Goal: Task Accomplishment & Management: Manage account settings

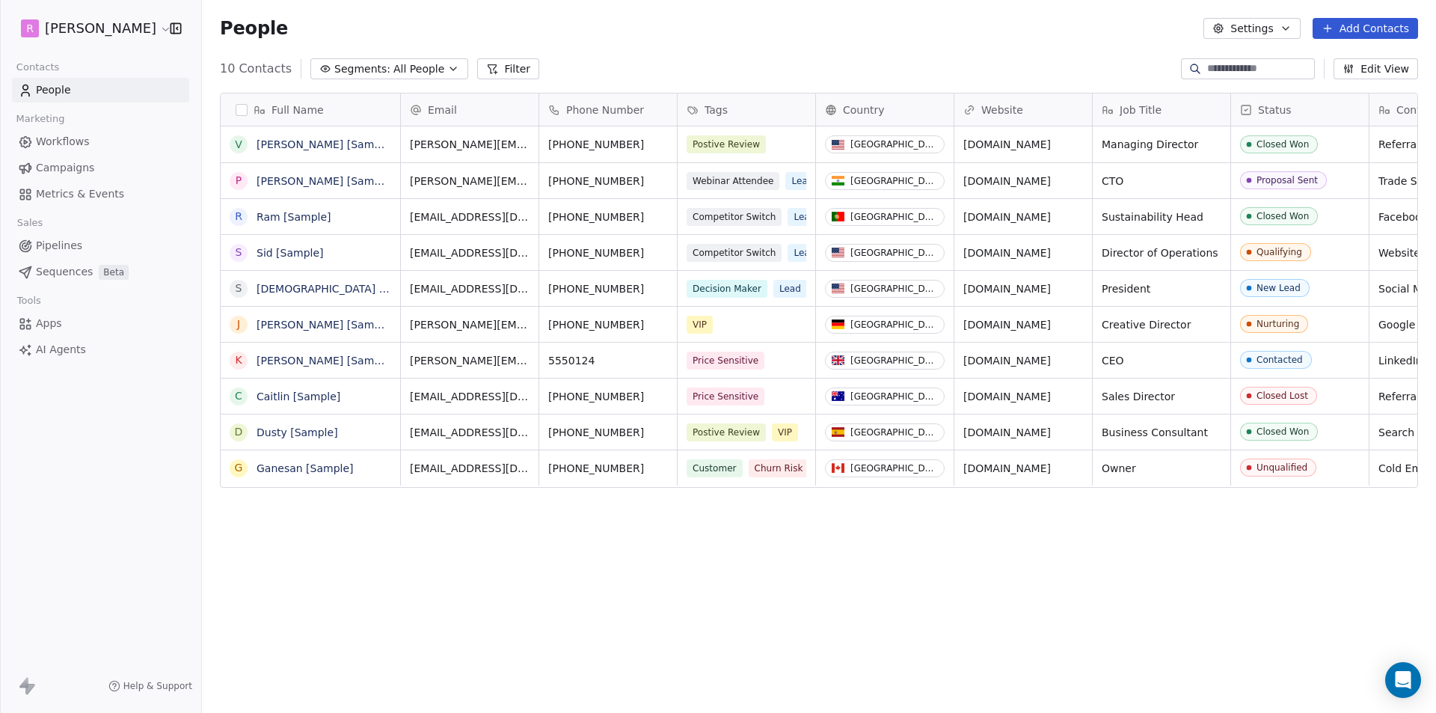
scroll to position [616, 1223]
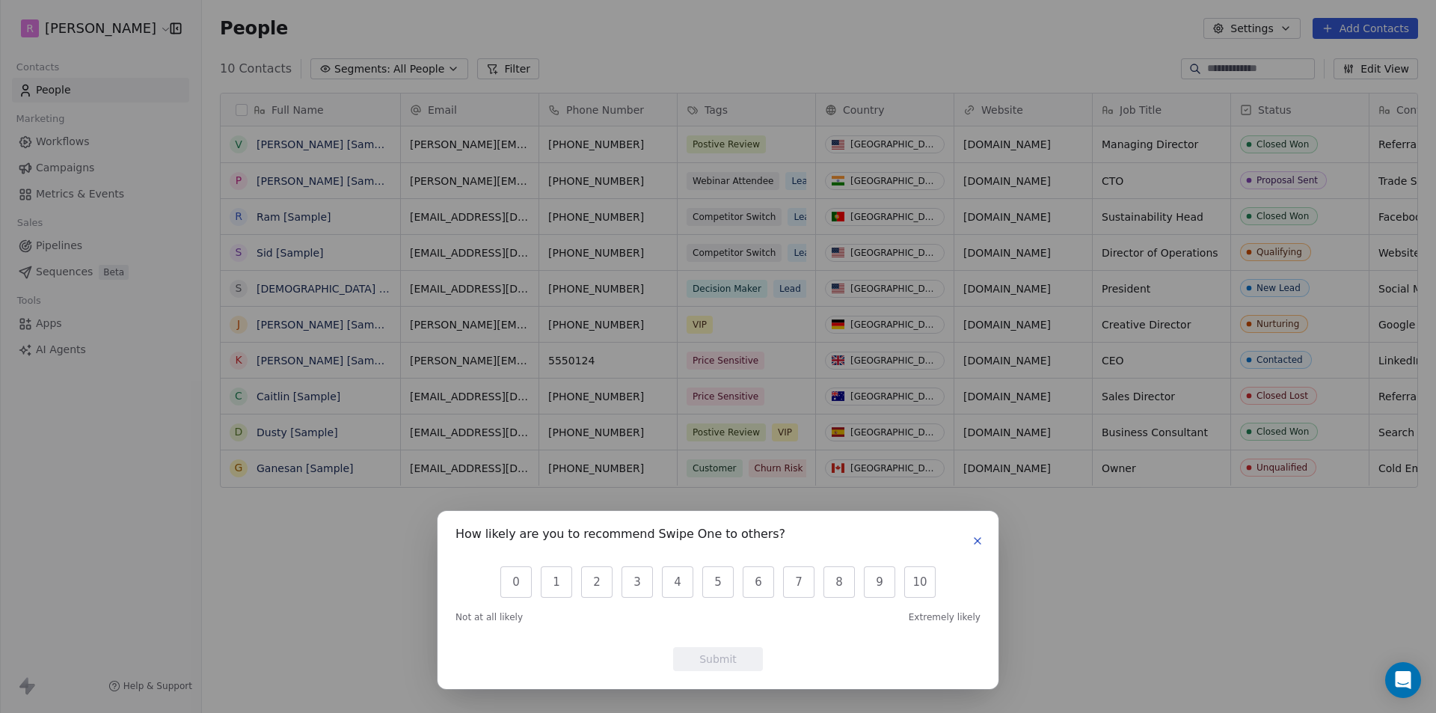
click at [978, 544] on icon "button" at bounding box center [978, 541] width 12 height 12
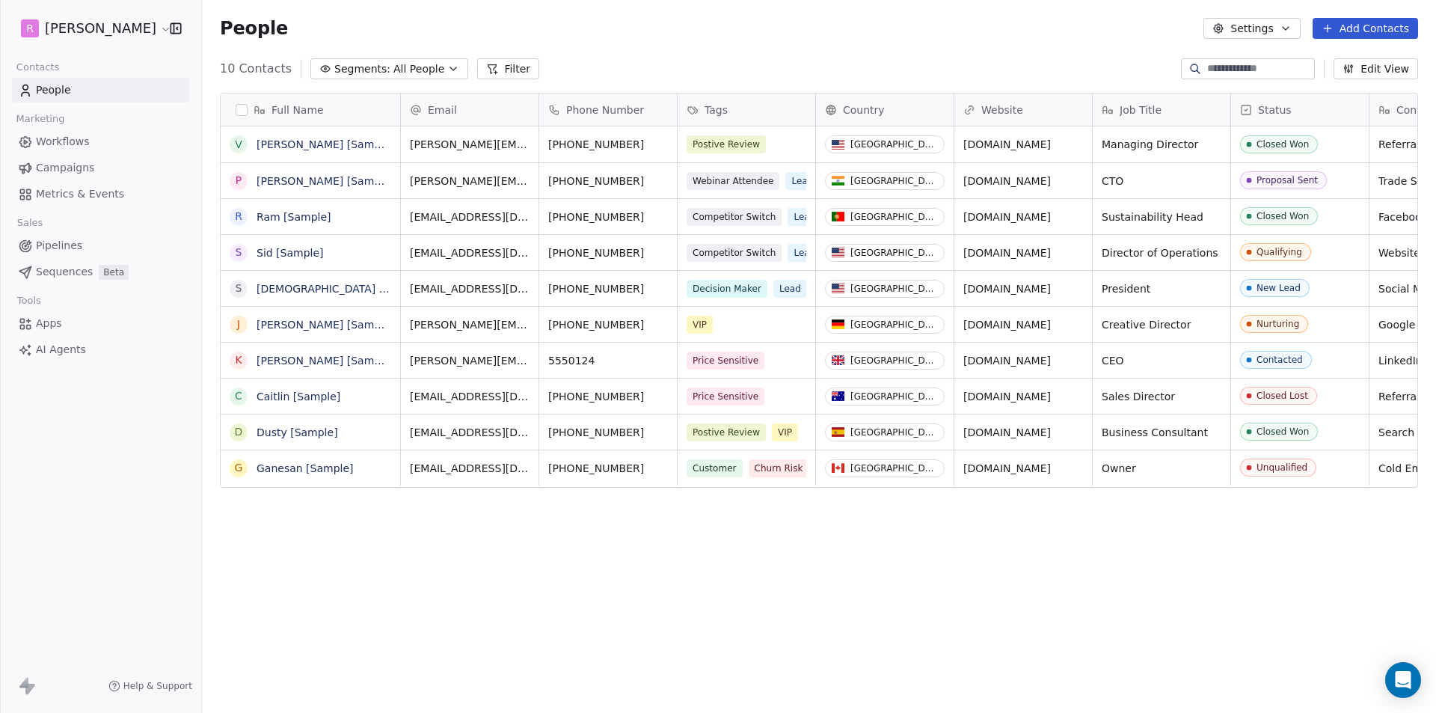
click at [973, 616] on div "Full Name V [PERSON_NAME] [Sample] P [PERSON_NAME] [Sample] R Ram [Sample] S [P…" at bounding box center [819, 395] width 1234 height 628
click at [131, 27] on html "R [PERSON_NAME] Contacts People Marketing Workflows Campaigns Metrics & Events …" at bounding box center [718, 356] width 1436 height 713
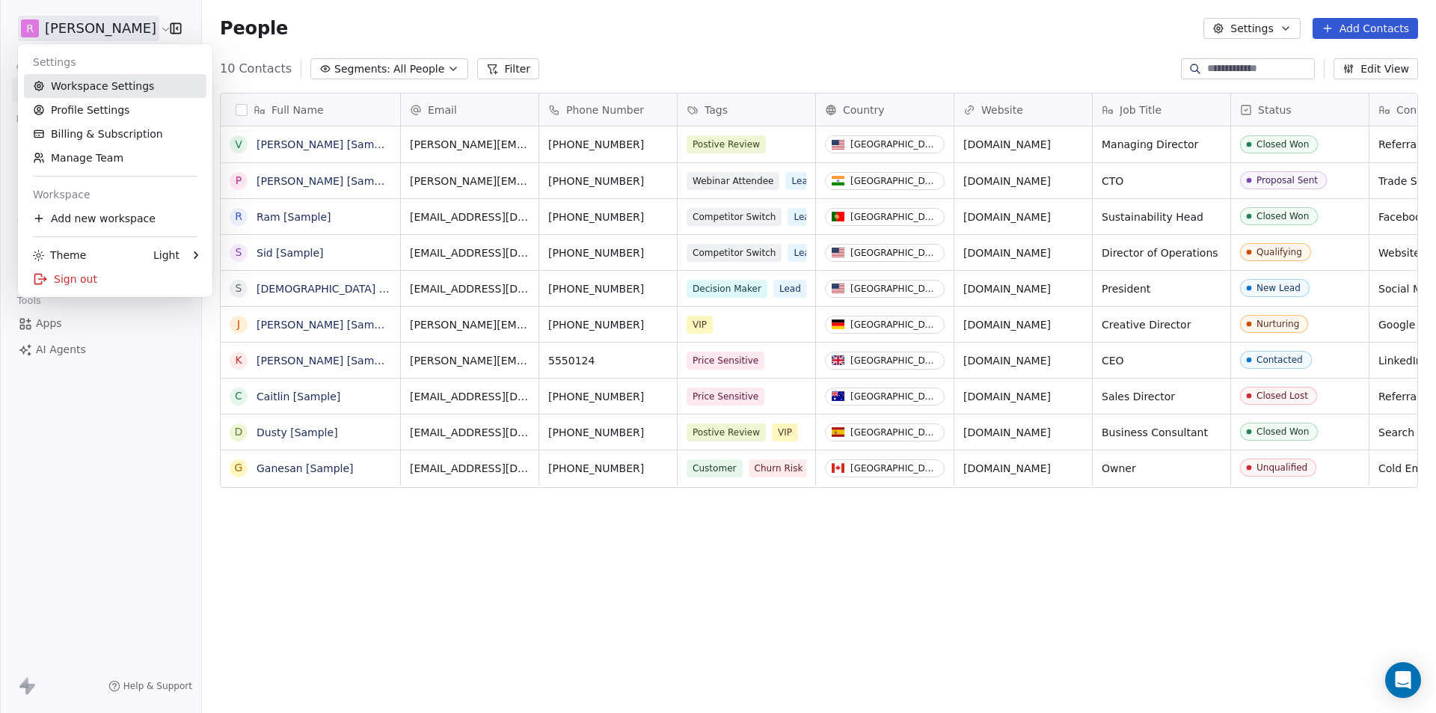
click at [94, 83] on link "Workspace Settings" at bounding box center [115, 86] width 183 height 24
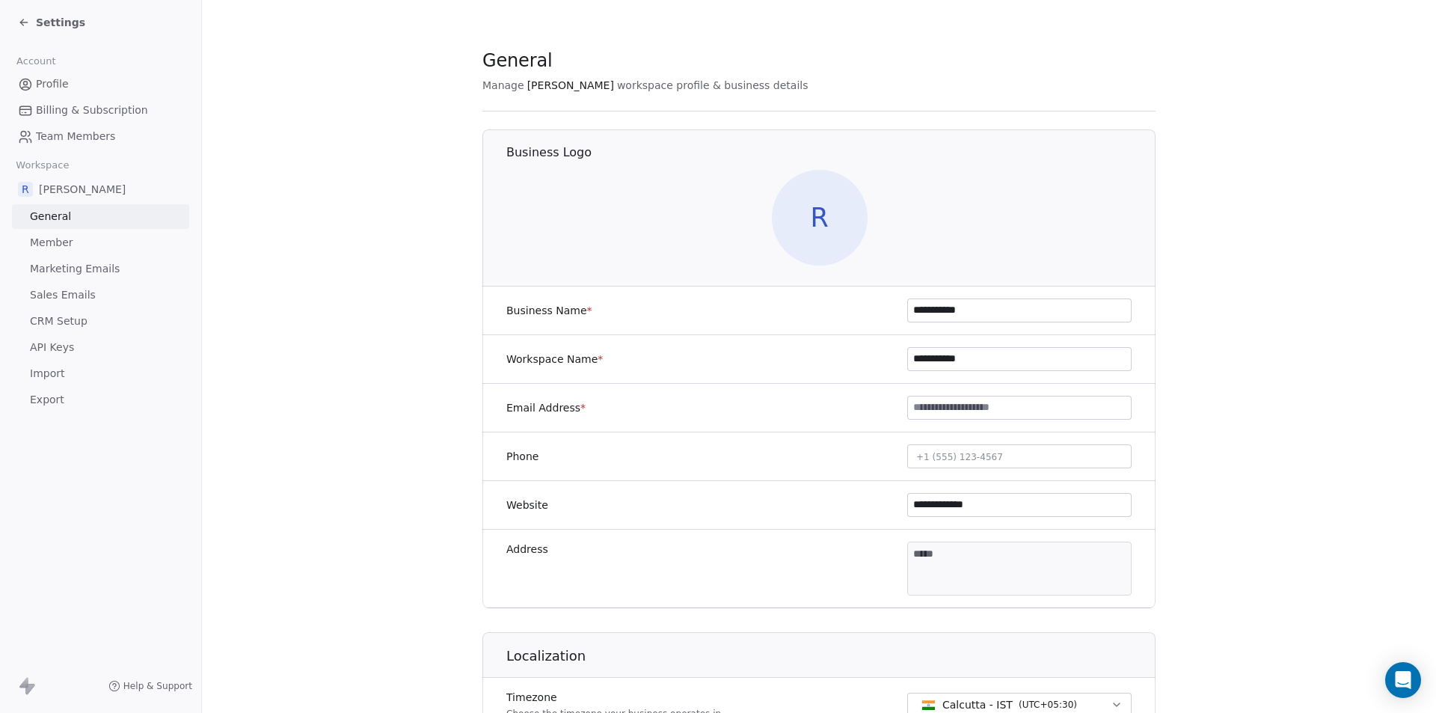
click at [19, 16] on div "Settings" at bounding box center [51, 22] width 67 height 15
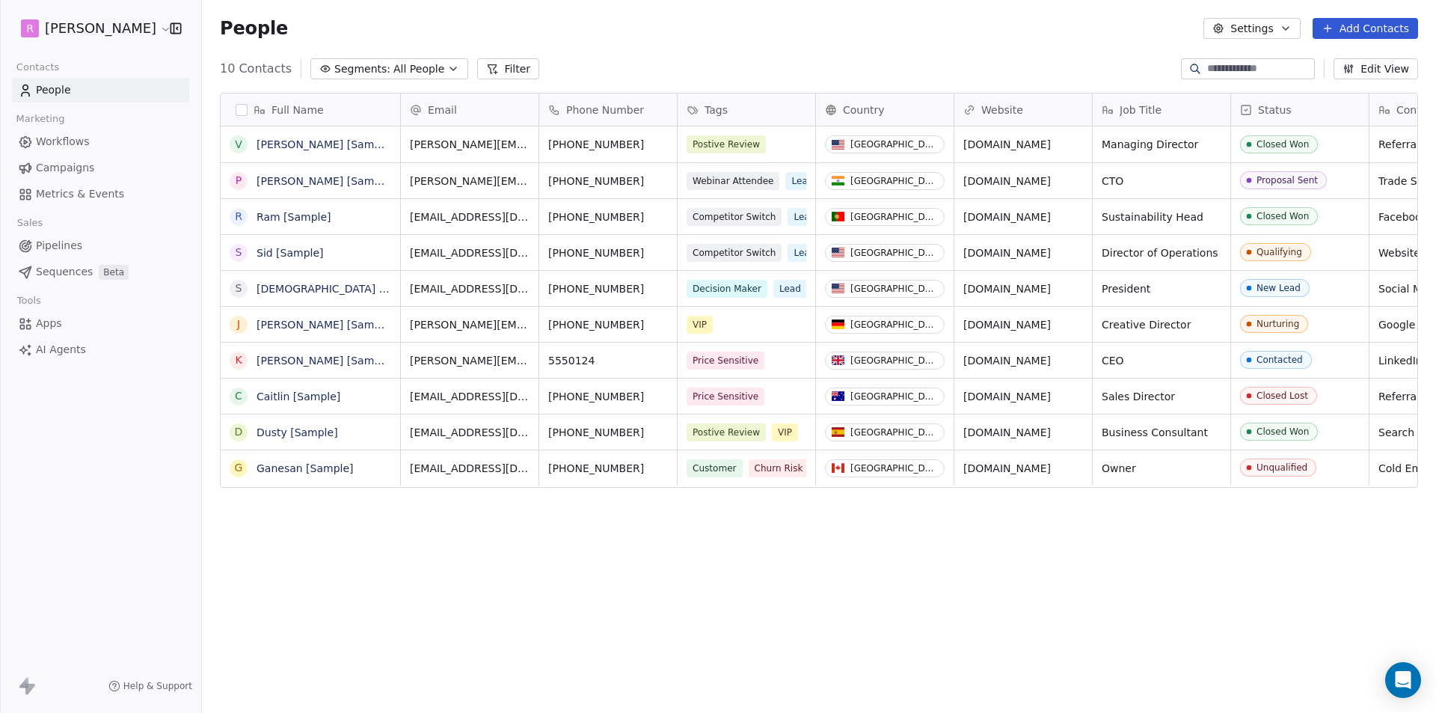
scroll to position [616, 1223]
click at [132, 28] on html "R [PERSON_NAME] Contacts People Marketing Workflows Campaigns Metrics & Events …" at bounding box center [718, 356] width 1436 height 713
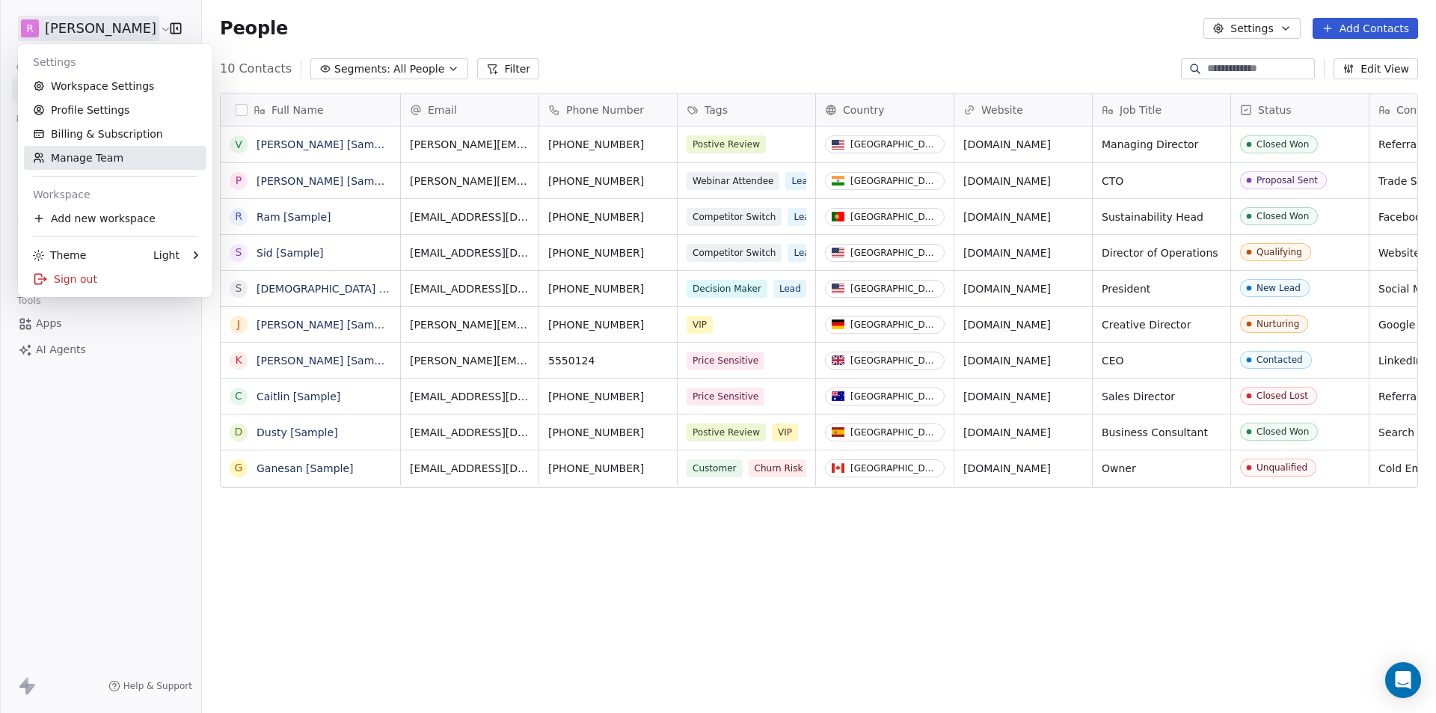
click at [78, 159] on link "Manage Team" at bounding box center [115, 158] width 183 height 24
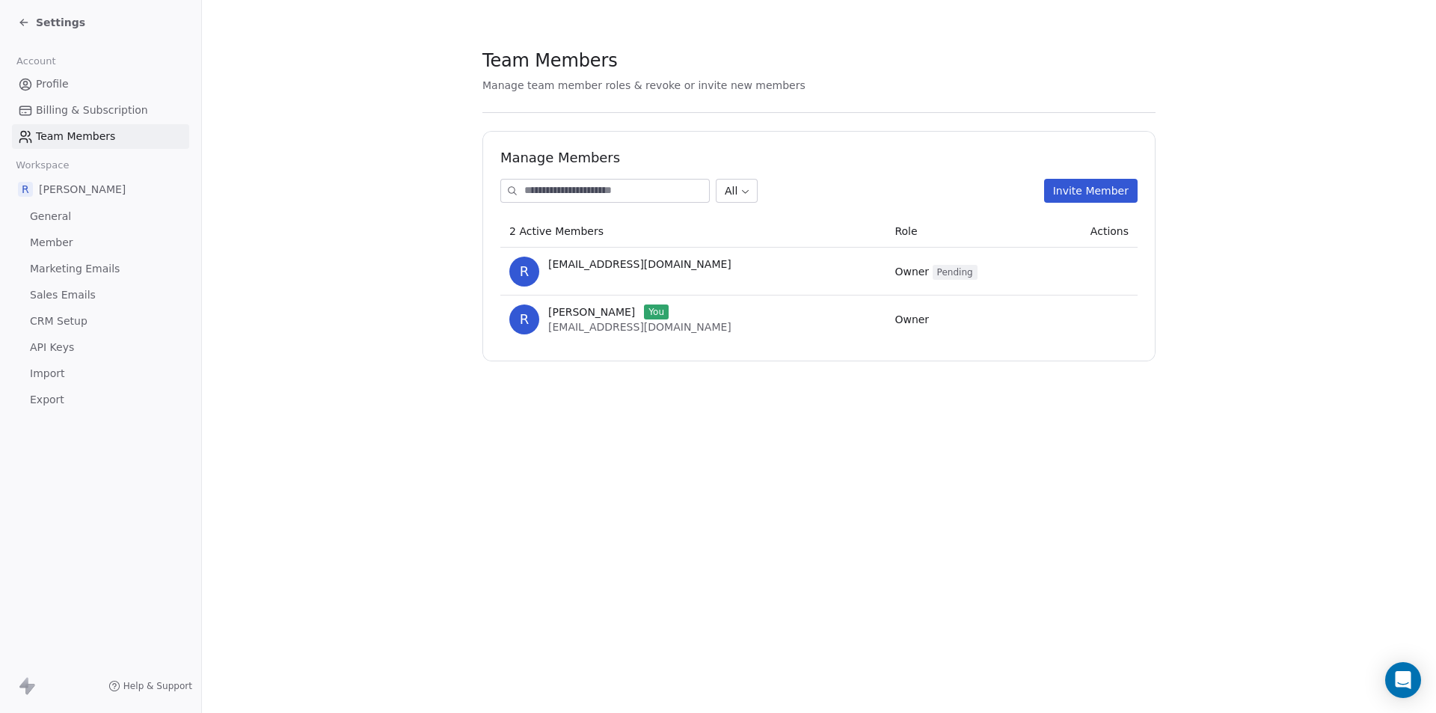
click at [22, 19] on icon at bounding box center [24, 22] width 12 height 12
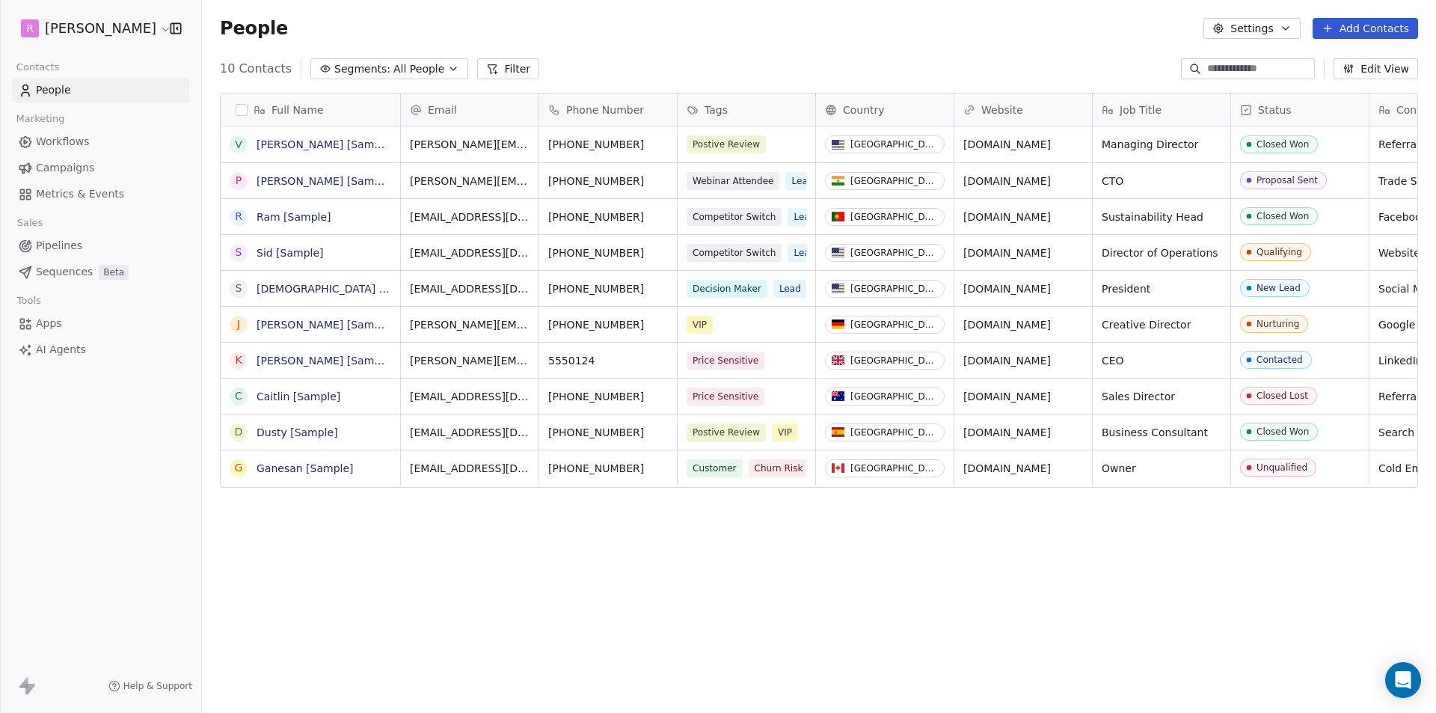
scroll to position [616, 1223]
click at [132, 24] on html "R [PERSON_NAME] Contacts People Marketing Workflows Campaigns Metrics & Events …" at bounding box center [718, 356] width 1436 height 713
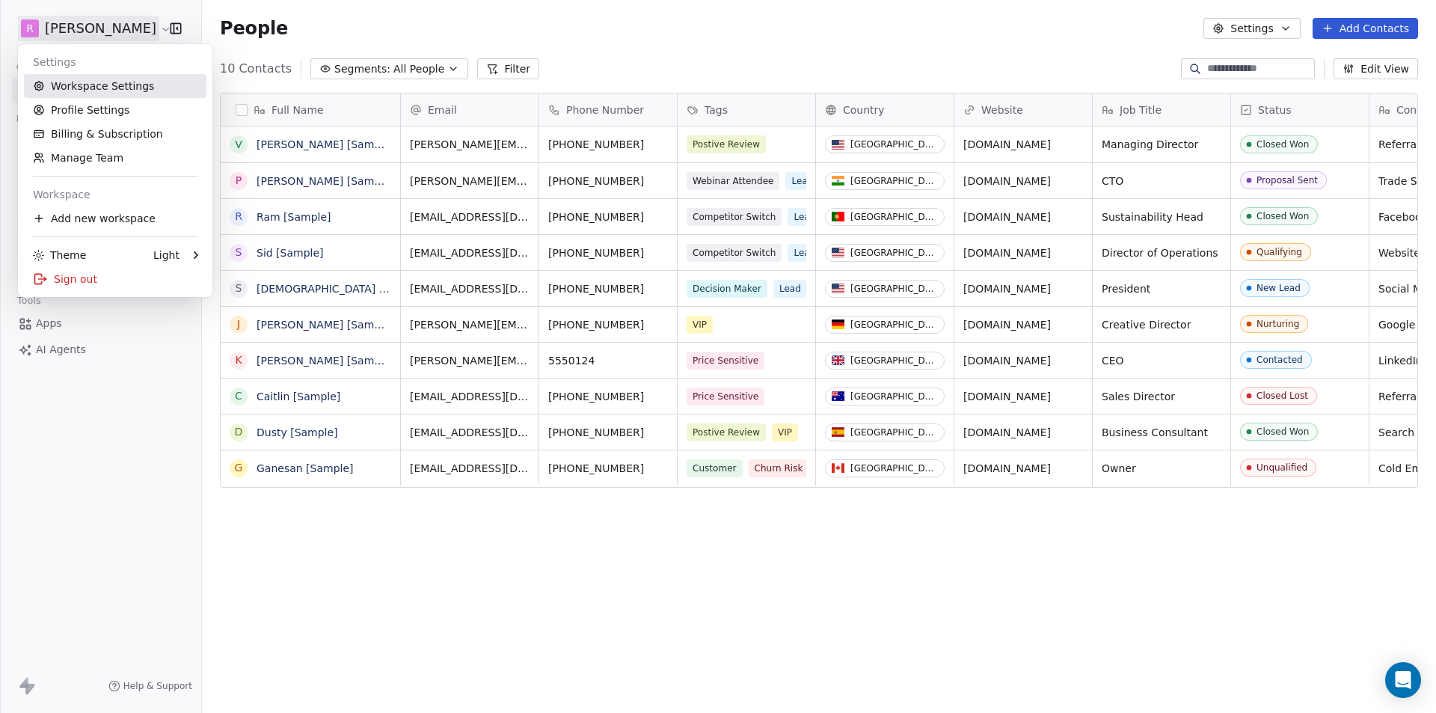
click at [104, 84] on link "Workspace Settings" at bounding box center [115, 86] width 183 height 24
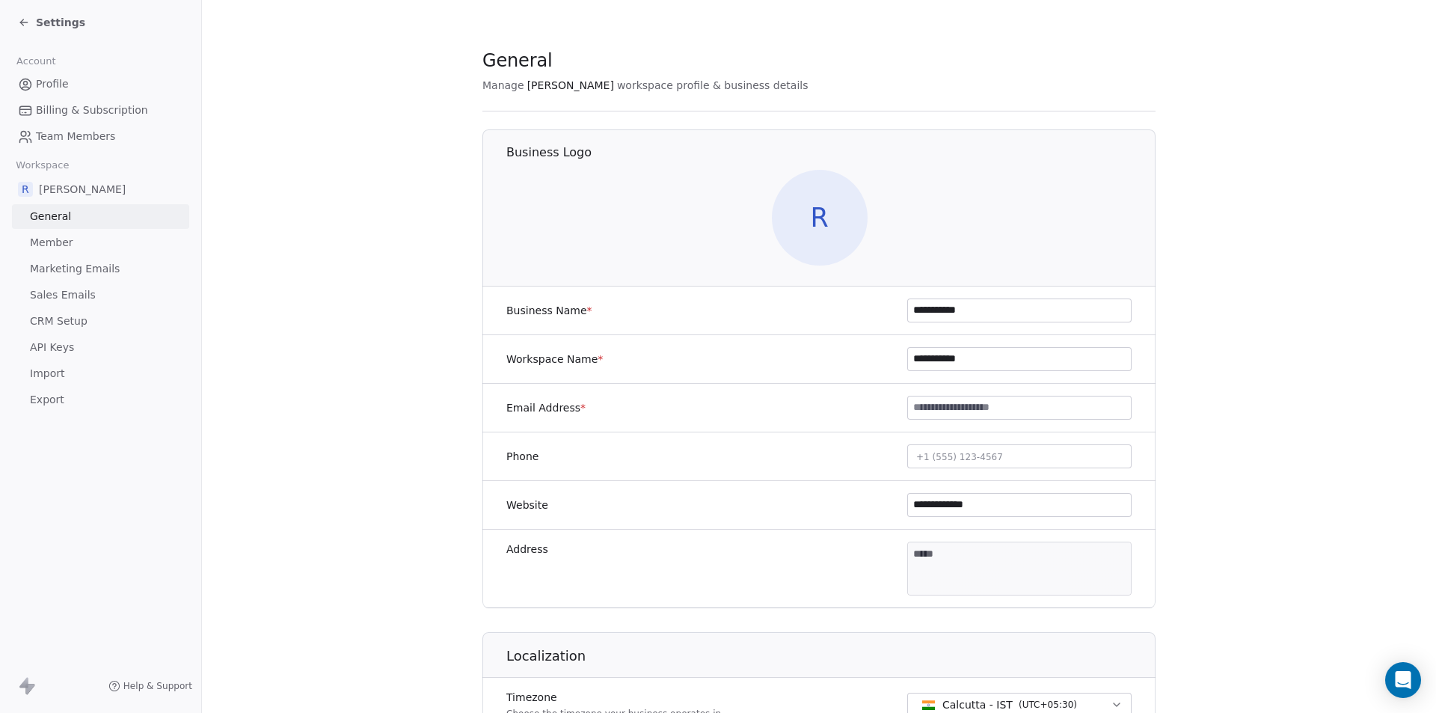
click at [310, 313] on section "**********" at bounding box center [819, 700] width 1234 height 1400
click at [120, 111] on span "Billing & Subscription" at bounding box center [92, 110] width 112 height 16
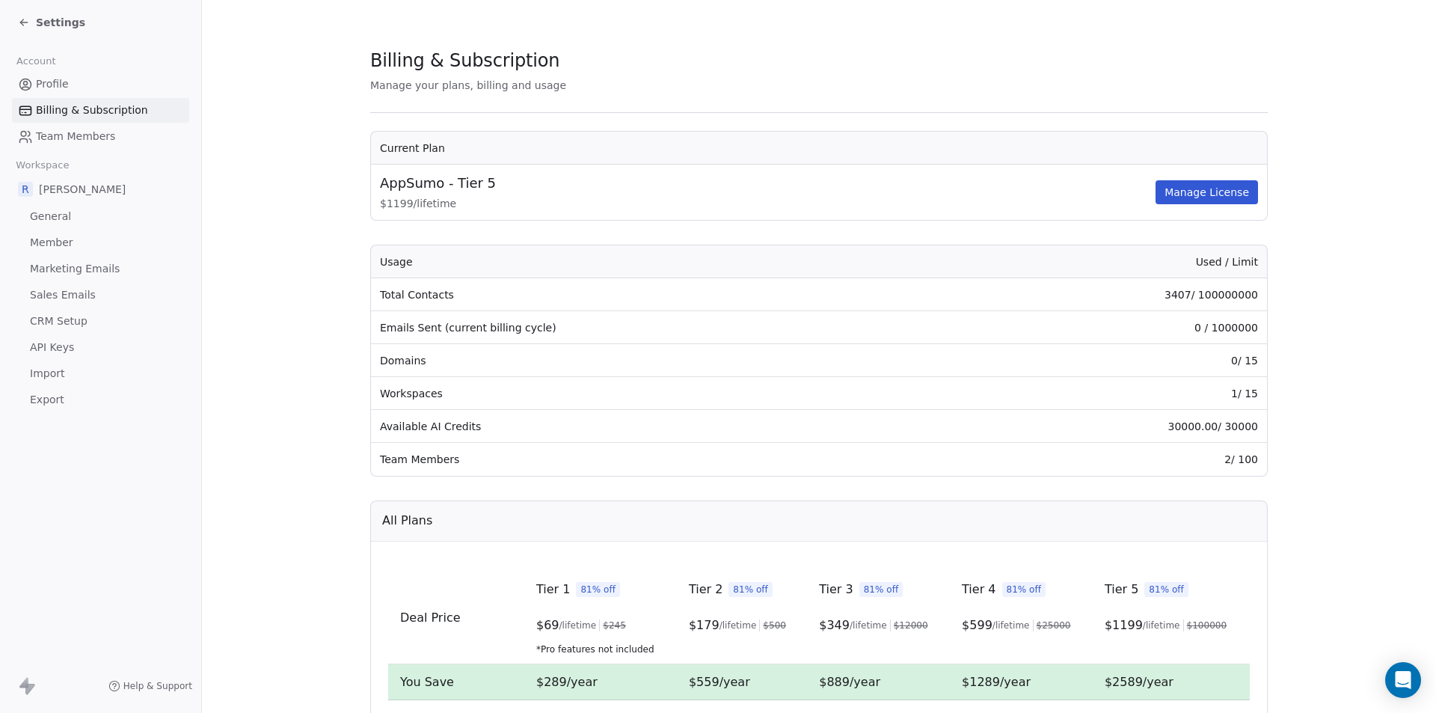
click at [52, 132] on span "Team Members" at bounding box center [75, 137] width 79 height 16
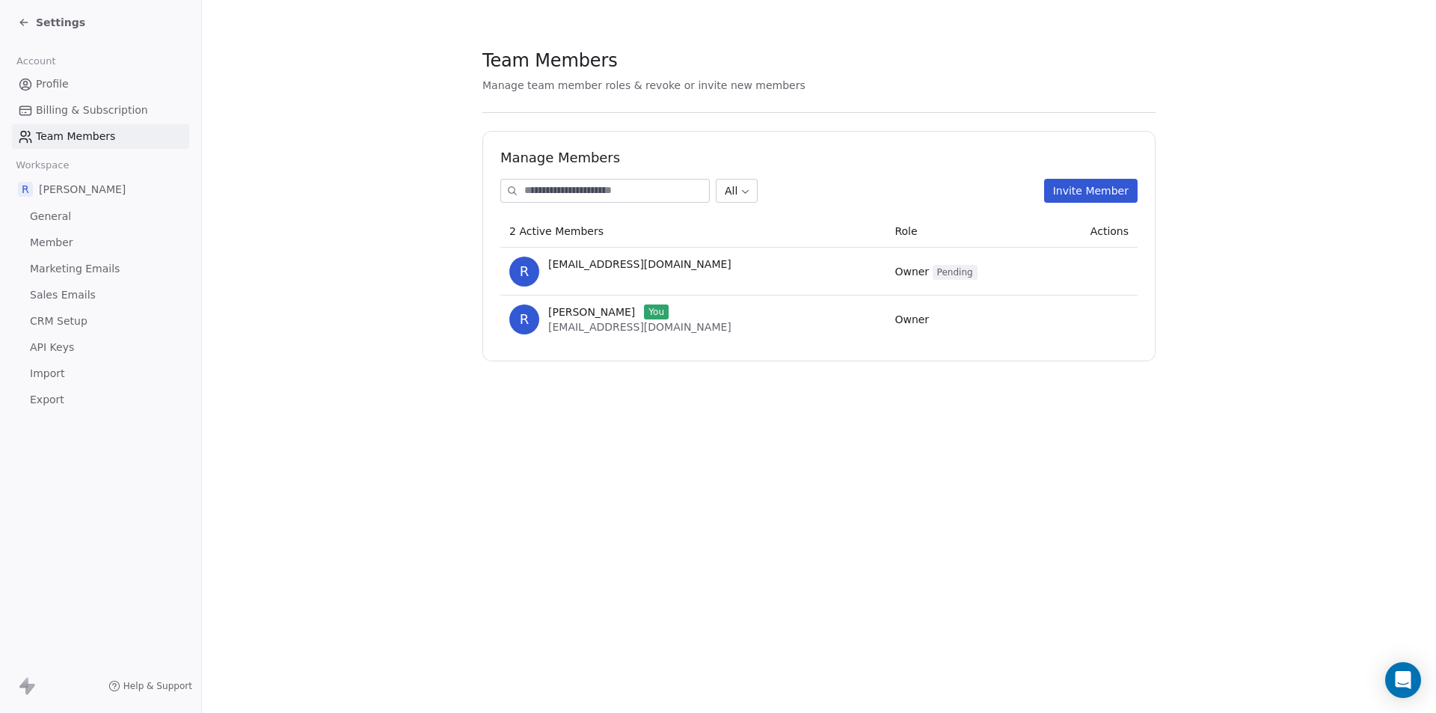
click at [1118, 272] on td at bounding box center [1092, 272] width 91 height 48
click at [1112, 269] on td at bounding box center [1092, 272] width 91 height 48
click at [58, 241] on span "Member" at bounding box center [51, 243] width 43 height 16
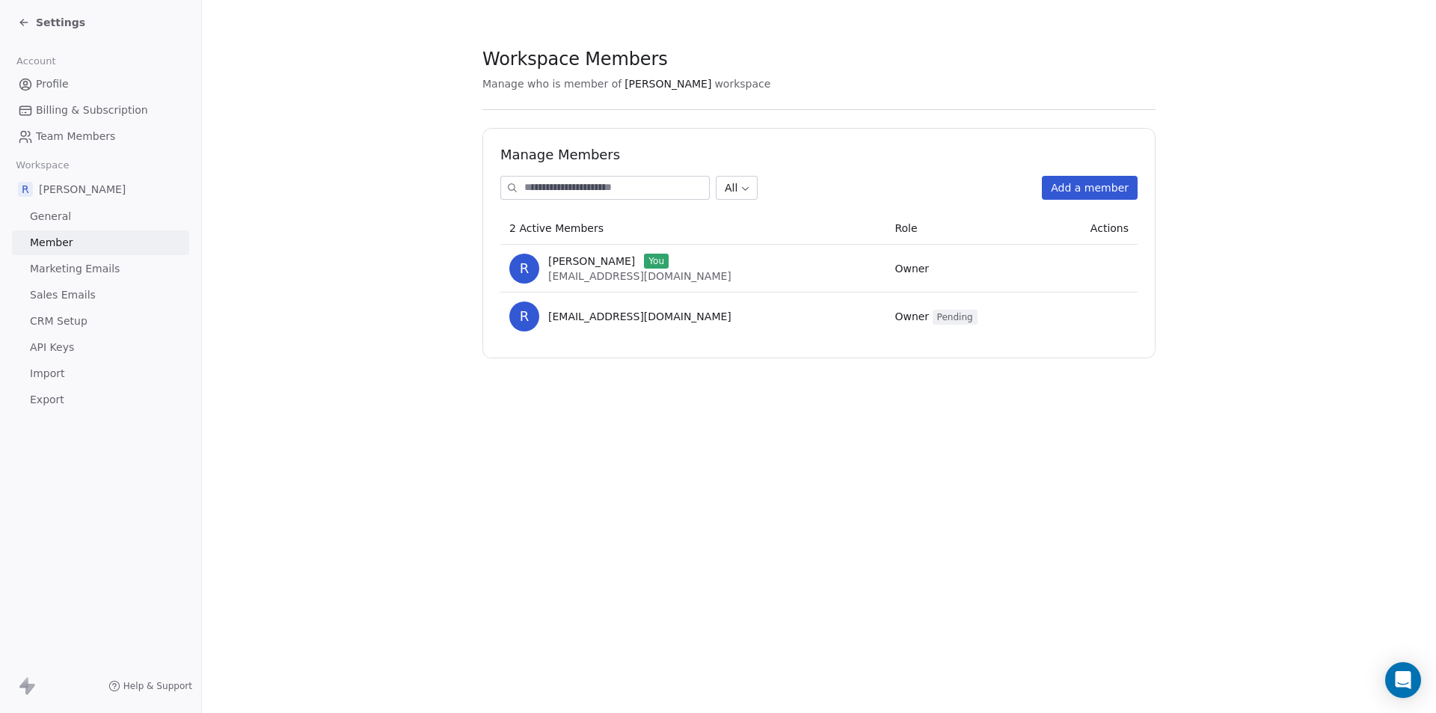
click at [1106, 315] on td at bounding box center [1092, 316] width 91 height 48
click at [1001, 316] on td "Owner Pending" at bounding box center [967, 316] width 162 height 48
click at [720, 317] on div "r [EMAIL_ADDRESS][DOMAIN_NAME]" at bounding box center [692, 316] width 367 height 30
click at [948, 512] on div "Workspace Members Manage who is member of [PERSON_NAME] workspace Manage Member…" at bounding box center [819, 356] width 1234 height 713
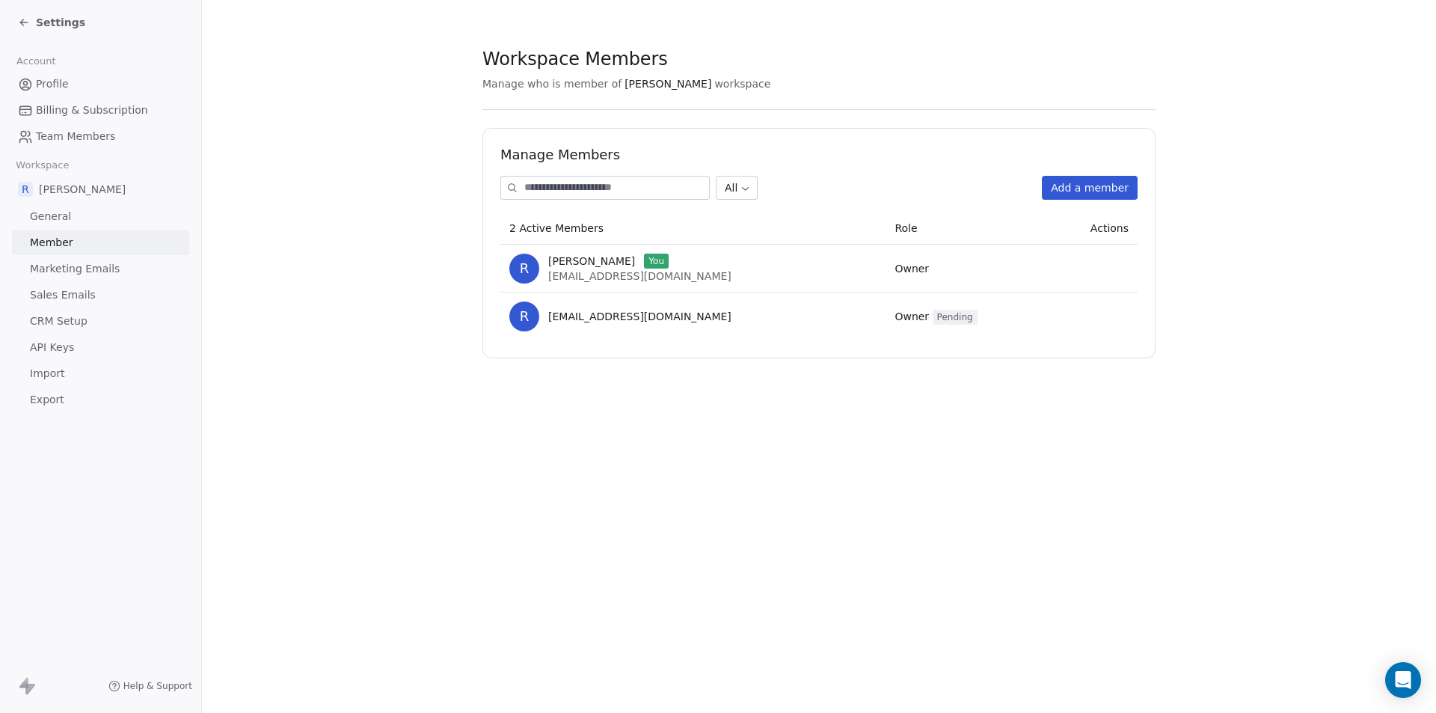
click at [254, 223] on section "Workspace Members Manage who is member of [PERSON_NAME] workspace Manage Member…" at bounding box center [819, 203] width 1234 height 406
click at [24, 15] on div "Settings" at bounding box center [51, 22] width 67 height 15
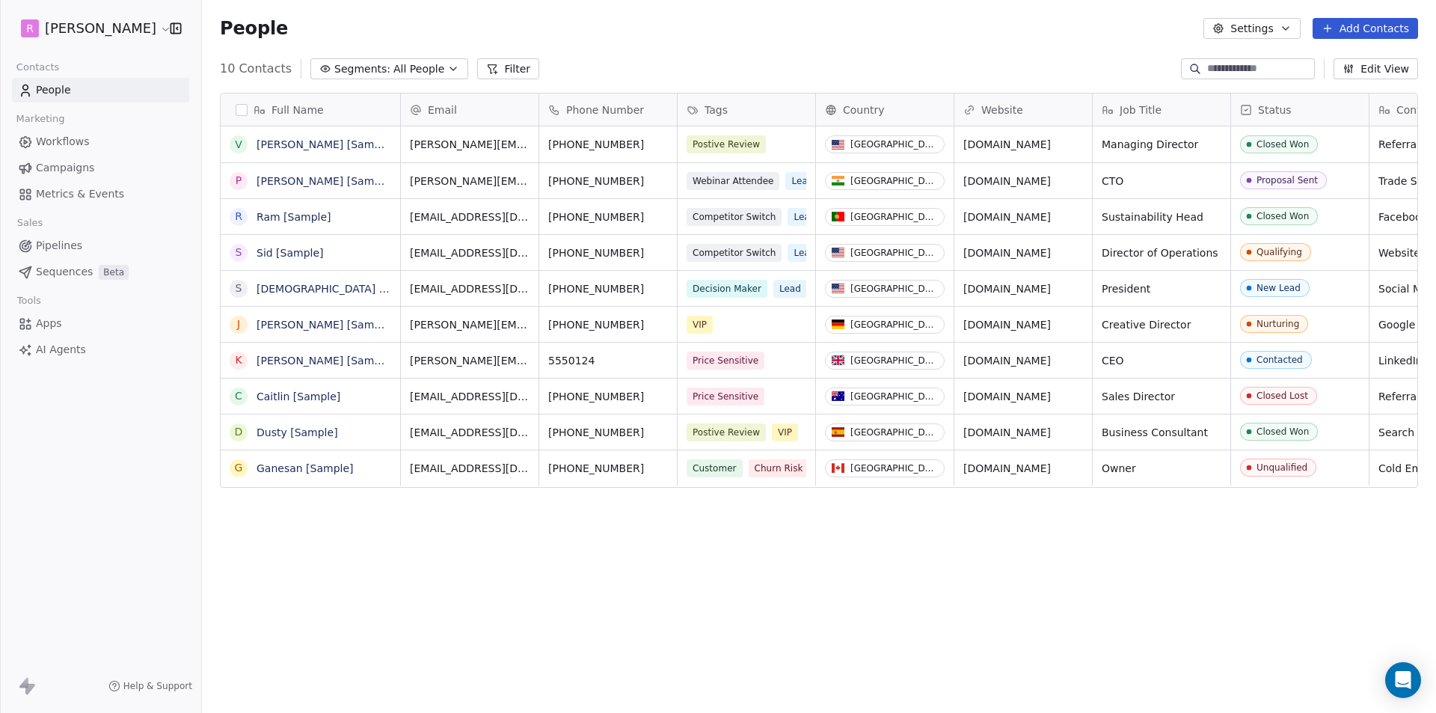
scroll to position [616, 1223]
click at [393, 65] on span "All People" at bounding box center [418, 69] width 51 height 16
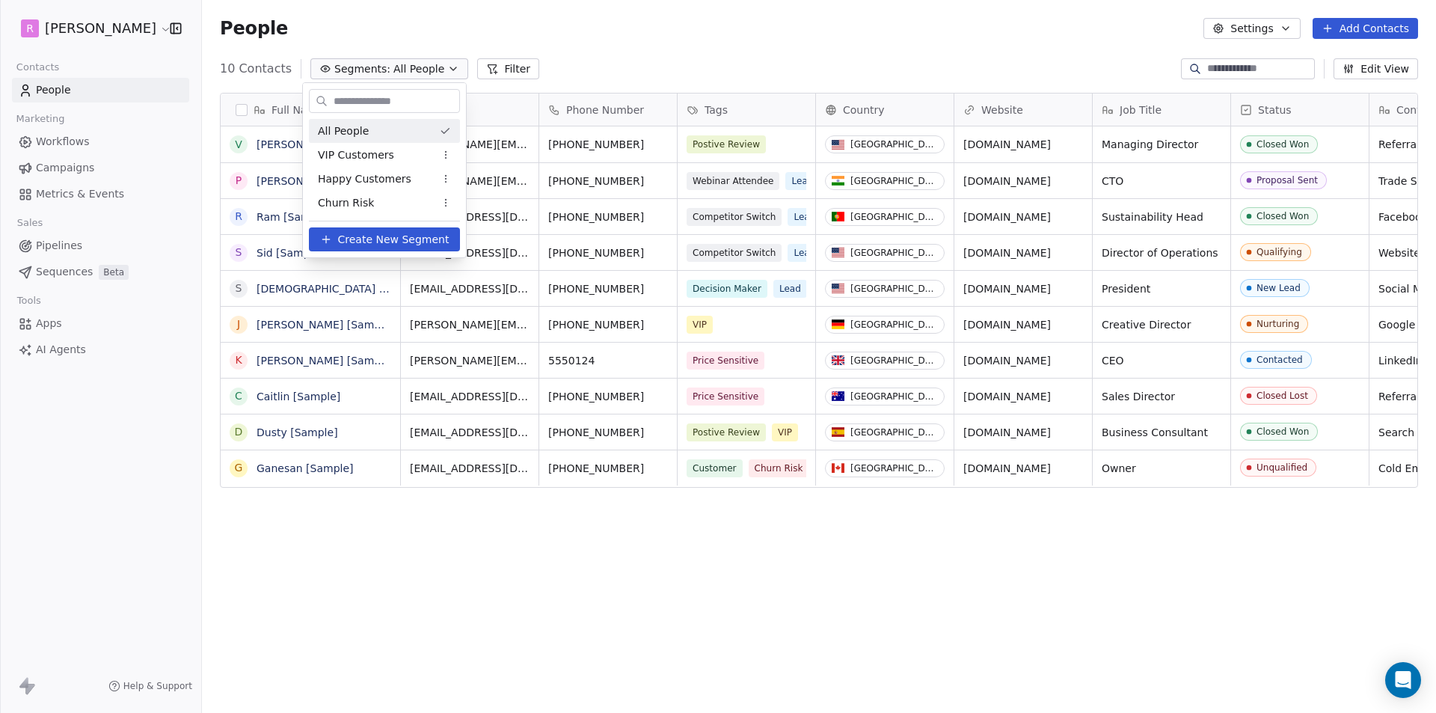
click at [334, 125] on span "All People" at bounding box center [343, 131] width 51 height 16
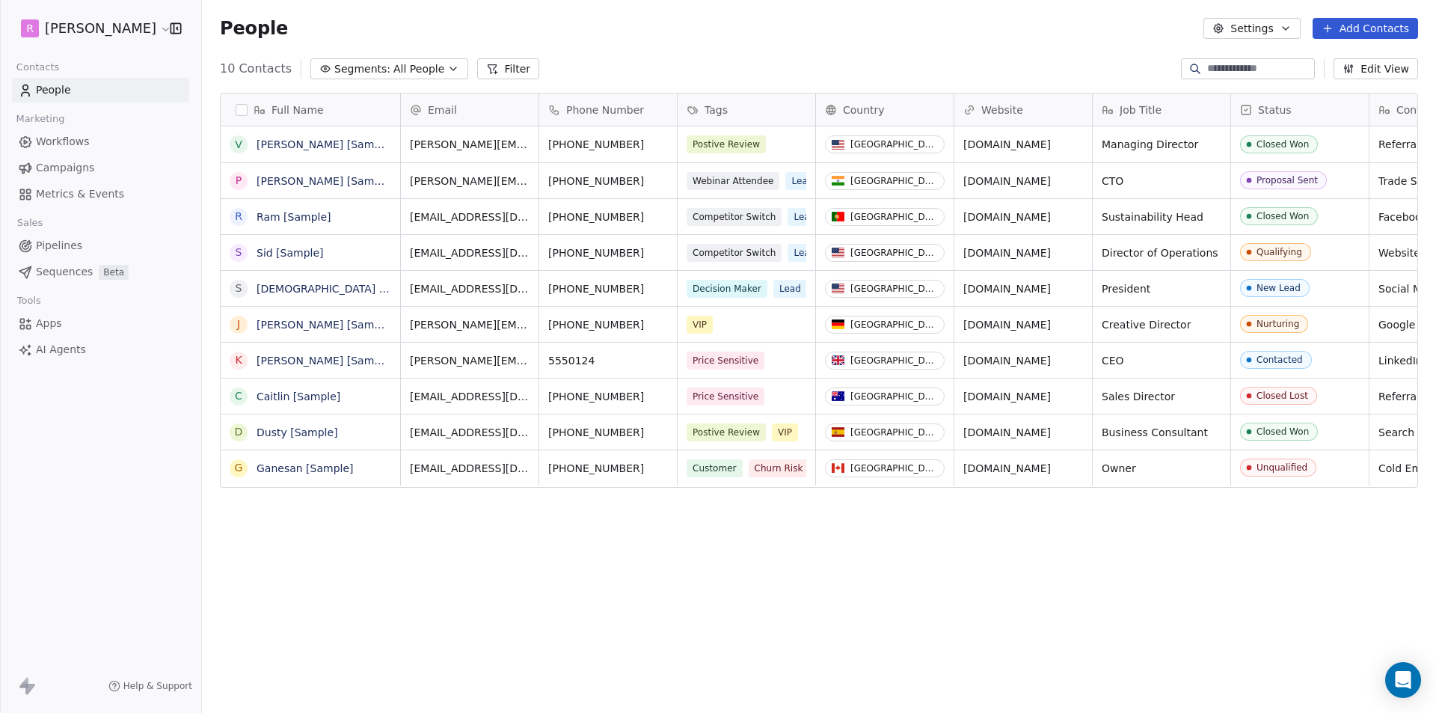
click at [637, 52] on div "People Settings Add Contacts" at bounding box center [819, 28] width 1234 height 57
click at [125, 28] on html "R [PERSON_NAME] Contacts People Marketing Workflows Campaigns Metrics & Events …" at bounding box center [718, 356] width 1436 height 713
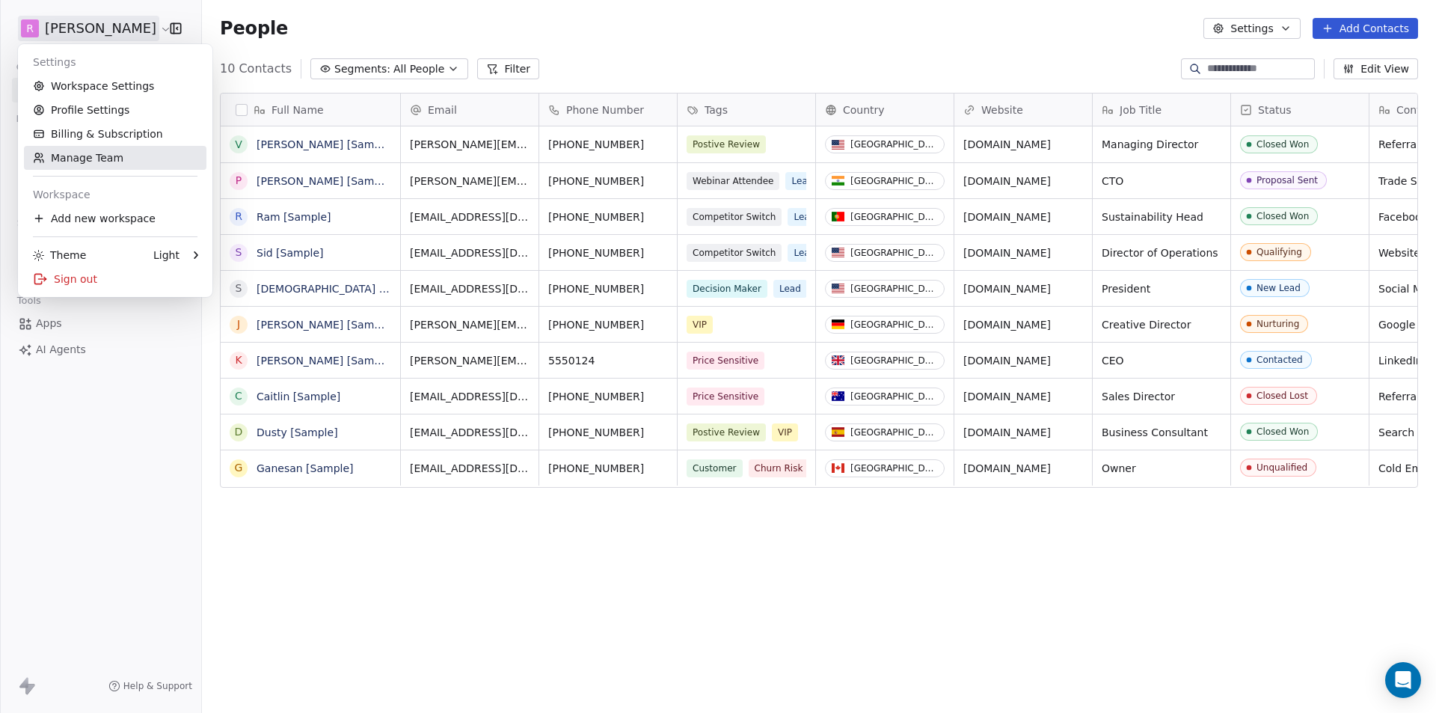
click at [82, 158] on link "Manage Team" at bounding box center [115, 158] width 183 height 24
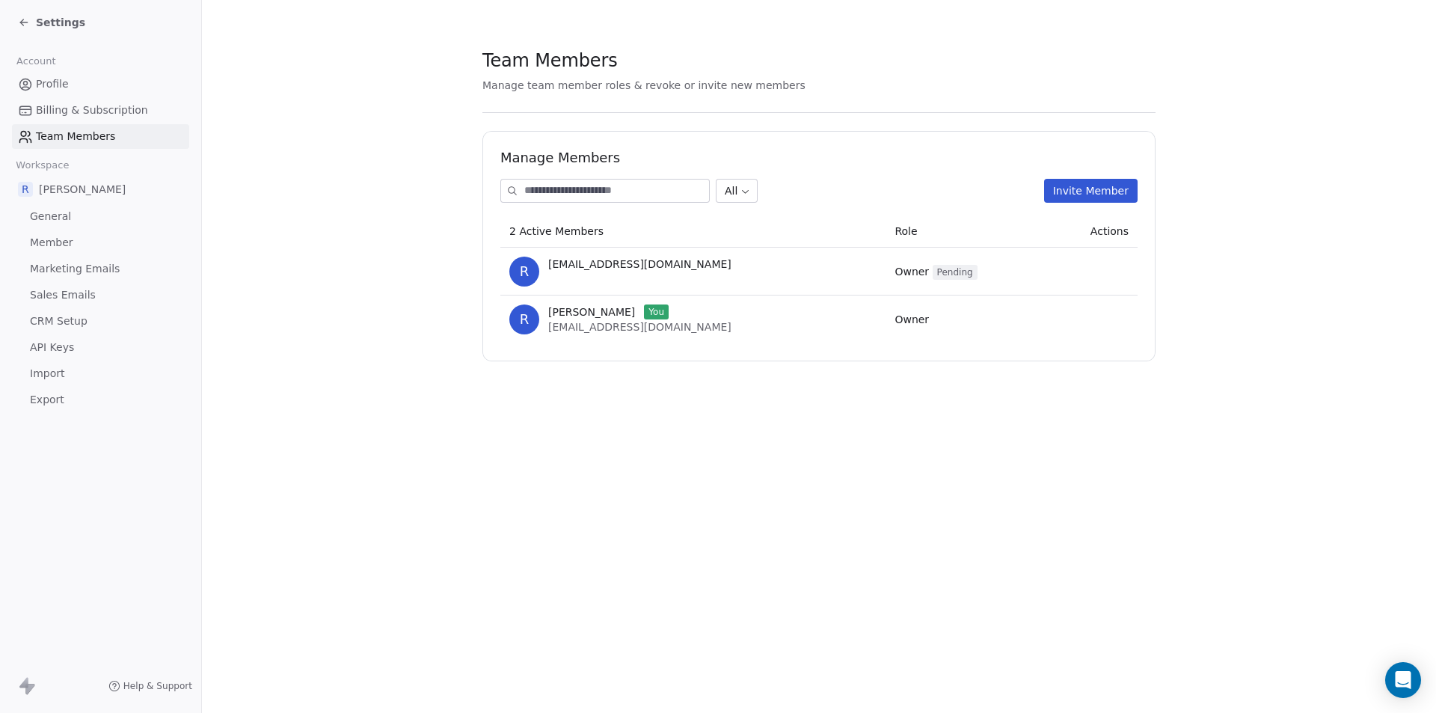
click at [345, 215] on section "Team Members Manage team member roles & revoke or invite new members Manage Mem…" at bounding box center [819, 204] width 1234 height 409
click at [19, 23] on icon at bounding box center [24, 22] width 12 height 12
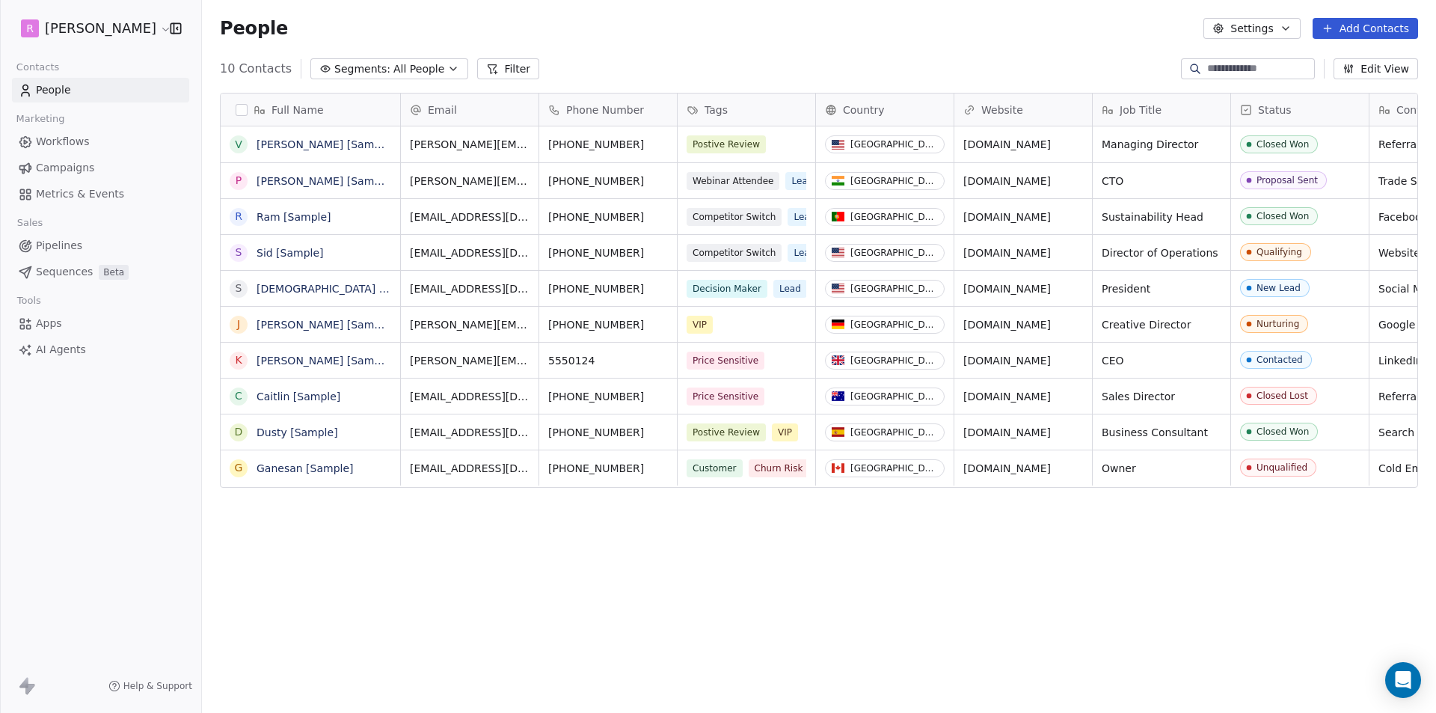
scroll to position [616, 1223]
click at [129, 31] on html "R [PERSON_NAME] Contacts People Marketing Workflows Campaigns Metrics & Events …" at bounding box center [718, 356] width 1436 height 713
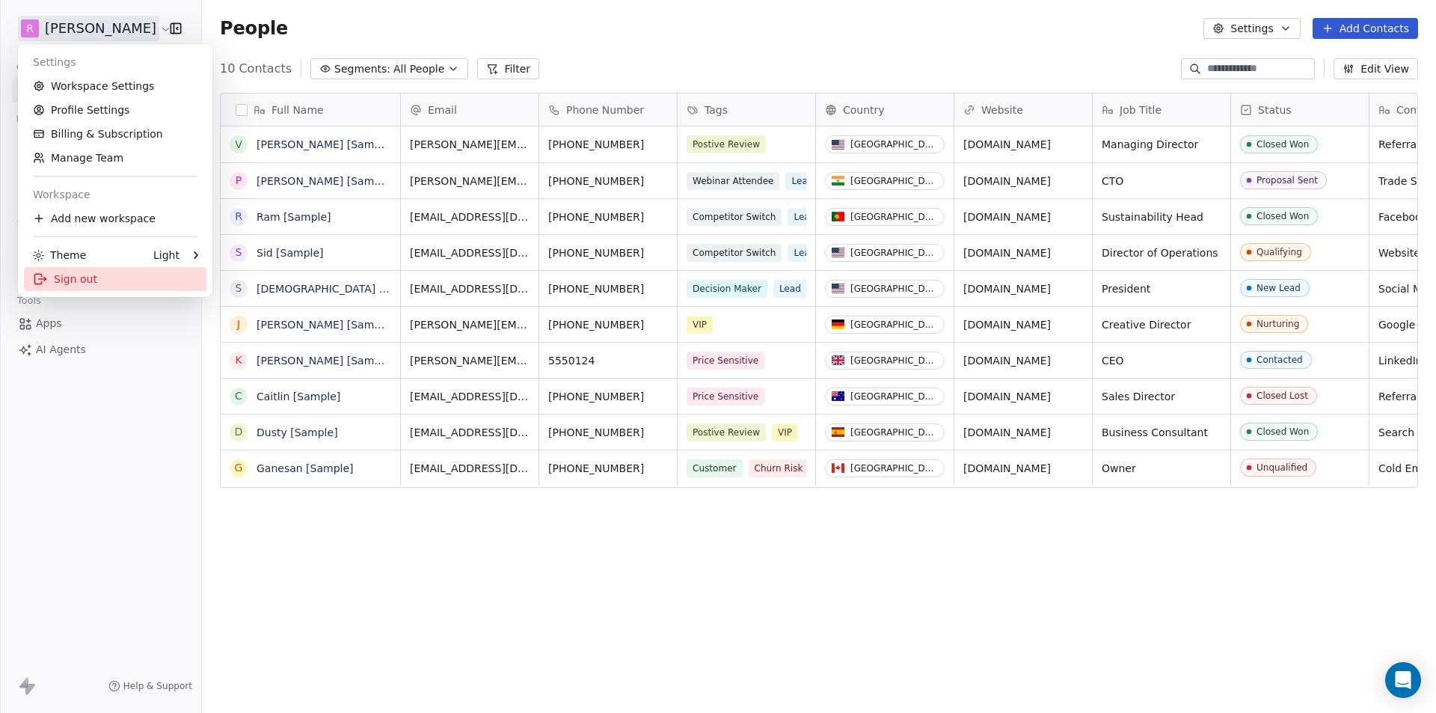
click at [61, 279] on div "Sign out" at bounding box center [115, 279] width 183 height 24
